Goal: Transaction & Acquisition: Book appointment/travel/reservation

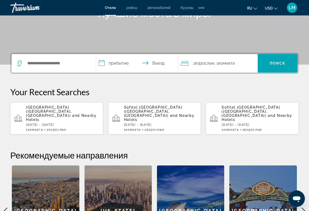
scroll to position [90, 0]
click at [79, 114] on span "and Nearby Hotels" at bounding box center [61, 118] width 71 height 8
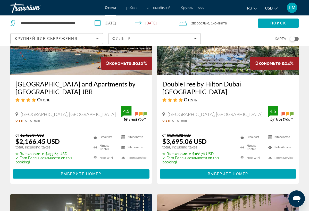
scroll to position [265, 0]
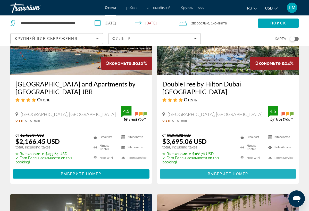
click at [212, 174] on span "Выберите номер" at bounding box center [228, 174] width 40 height 4
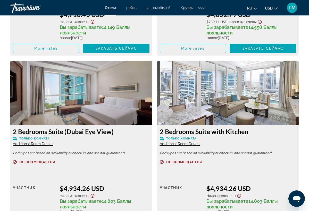
scroll to position [1464, 0]
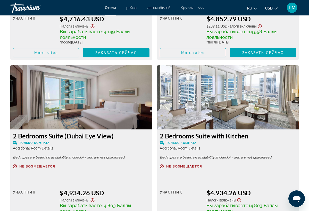
click at [218, 121] on img "Main content" at bounding box center [228, 97] width 142 height 64
click at [222, 106] on img "Main content" at bounding box center [228, 97] width 142 height 64
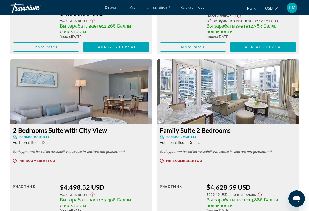
scroll to position [1121, 0]
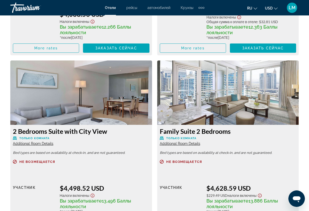
click at [275, 82] on img "Main content" at bounding box center [228, 93] width 142 height 64
click at [267, 84] on img "Main content" at bounding box center [228, 93] width 142 height 64
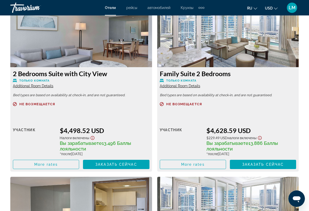
scroll to position [1181, 0]
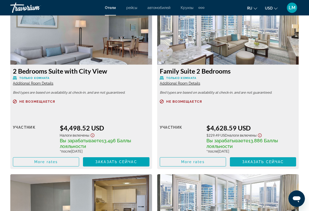
click at [284, 166] on span "Main content" at bounding box center [263, 162] width 66 height 12
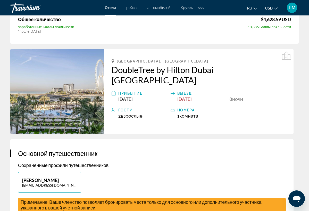
scroll to position [98, 0]
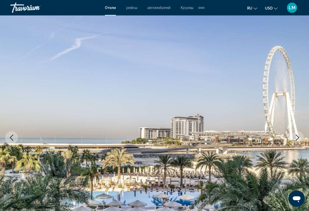
click at [298, 138] on icon "Next image" at bounding box center [297, 138] width 3 height 6
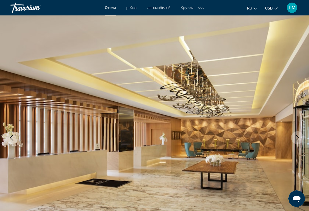
click at [297, 138] on icon "Next image" at bounding box center [297, 138] width 6 height 6
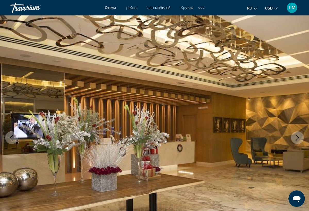
click at [297, 139] on icon "Next image" at bounding box center [297, 138] width 3 height 6
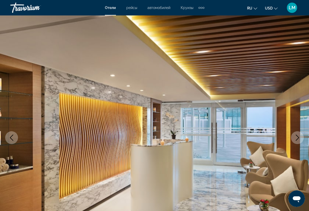
click at [297, 139] on icon "Next image" at bounding box center [297, 138] width 3 height 6
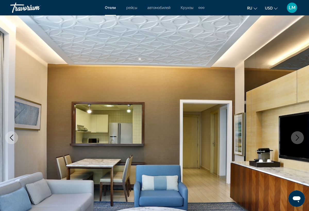
click at [297, 139] on icon "Next image" at bounding box center [297, 138] width 3 height 6
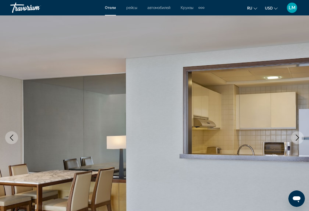
click at [297, 139] on icon "Next image" at bounding box center [297, 138] width 3 height 6
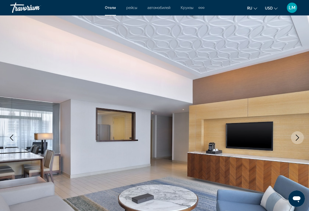
click at [297, 139] on icon "Next image" at bounding box center [297, 138] width 3 height 6
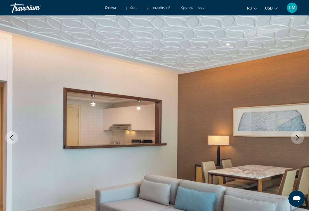
click at [297, 140] on icon "Next image" at bounding box center [297, 138] width 6 height 6
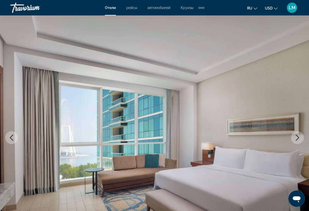
click at [297, 140] on icon "Next image" at bounding box center [297, 138] width 6 height 6
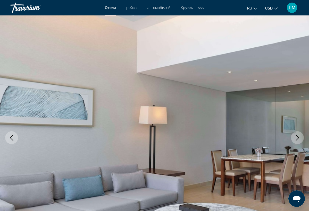
click at [297, 140] on icon "Next image" at bounding box center [297, 138] width 6 height 6
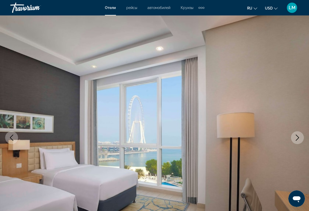
click at [297, 140] on icon "Next image" at bounding box center [297, 138] width 6 height 6
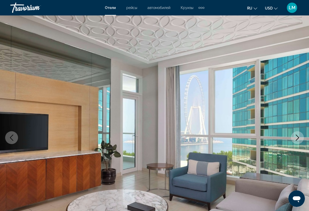
click at [297, 140] on icon "Next image" at bounding box center [297, 138] width 6 height 6
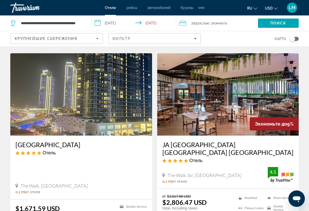
scroll to position [405, 0]
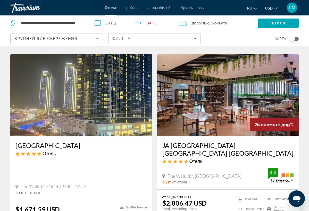
click at [273, 96] on img "Main content" at bounding box center [228, 95] width 142 height 82
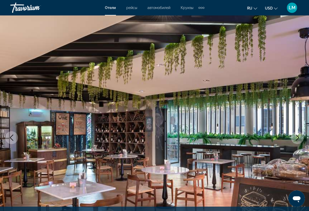
click at [299, 118] on img "Main content" at bounding box center [154, 137] width 309 height 245
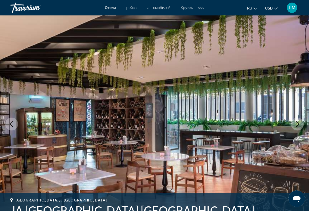
scroll to position [15, 0]
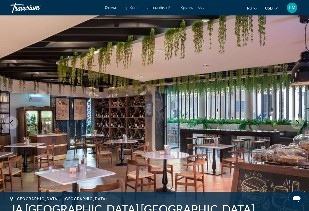
click at [299, 121] on icon "Next image" at bounding box center [297, 123] width 6 height 6
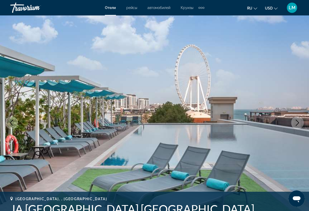
click at [298, 123] on icon "Next image" at bounding box center [297, 123] width 3 height 6
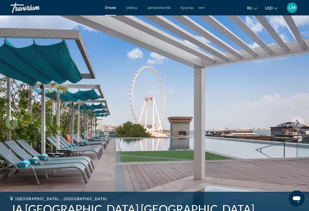
click at [298, 123] on icon "Next image" at bounding box center [297, 123] width 3 height 6
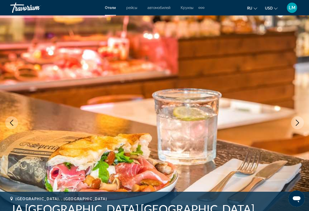
click at [298, 123] on icon "Next image" at bounding box center [297, 123] width 3 height 6
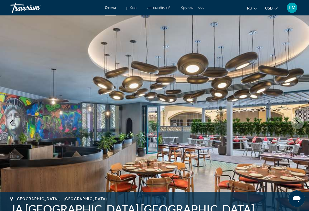
click at [298, 123] on icon "Next image" at bounding box center [297, 123] width 3 height 6
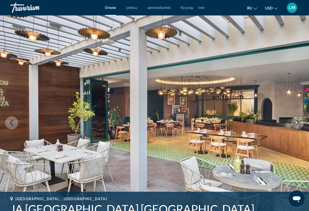
click at [298, 123] on icon "Next image" at bounding box center [297, 123] width 3 height 6
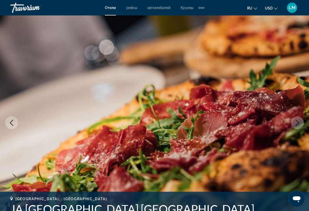
click at [298, 123] on icon "Next image" at bounding box center [297, 123] width 3 height 6
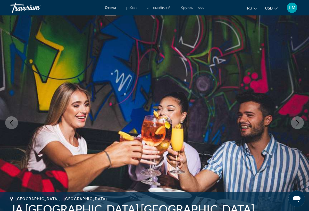
click at [298, 123] on icon "Next image" at bounding box center [297, 123] width 3 height 6
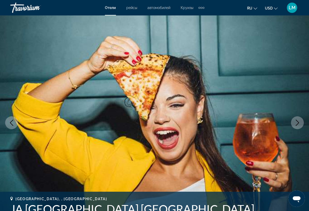
click at [298, 123] on icon "Next image" at bounding box center [297, 123] width 3 height 6
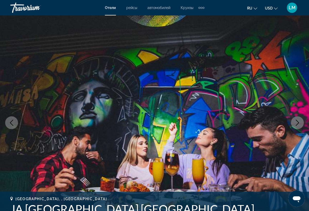
click at [298, 123] on icon "Next image" at bounding box center [297, 123] width 3 height 6
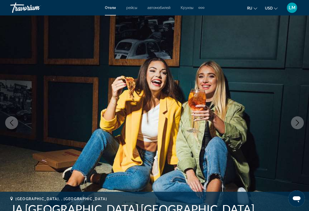
click at [298, 123] on icon "Next image" at bounding box center [297, 123] width 3 height 6
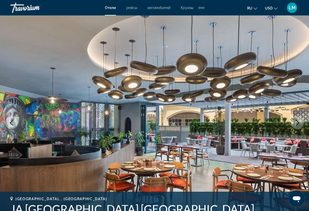
click at [298, 123] on icon "Next image" at bounding box center [297, 123] width 3 height 6
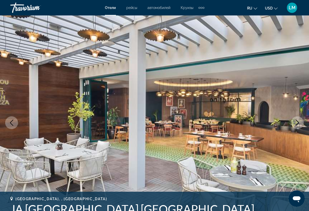
click at [298, 123] on icon "Next image" at bounding box center [297, 123] width 3 height 6
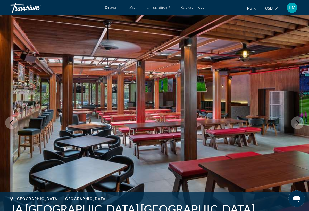
click at [298, 123] on icon "Next image" at bounding box center [297, 123] width 3 height 6
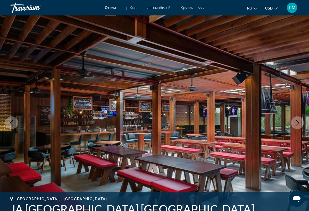
click at [298, 123] on icon "Next image" at bounding box center [297, 123] width 3 height 6
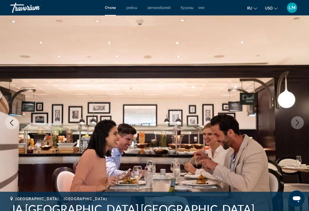
click at [298, 123] on icon "Next image" at bounding box center [297, 123] width 3 height 6
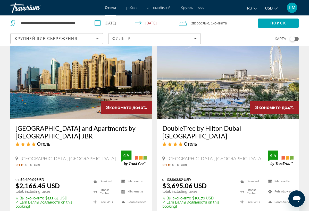
scroll to position [222, 0]
